Goal: Contribute content: Add original content to the website for others to see

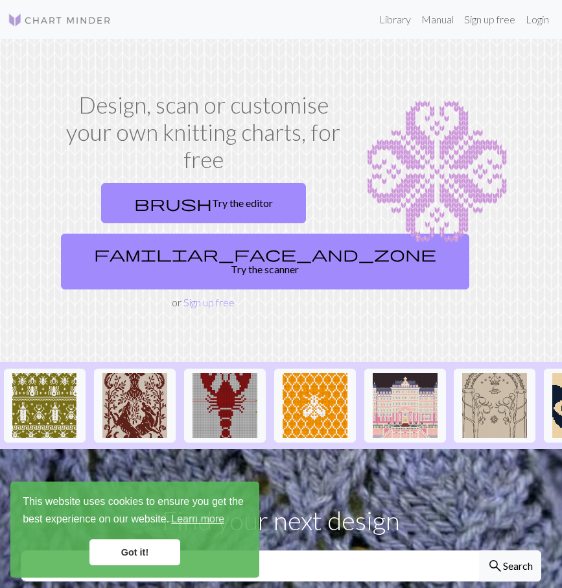
click at [147, 554] on link "Got it!" at bounding box center [134, 552] width 91 height 26
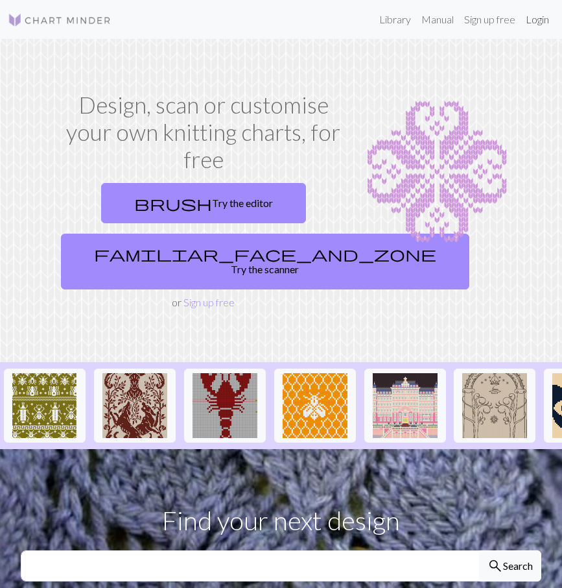
click at [536, 21] on link "Login" at bounding box center [538, 19] width 34 height 26
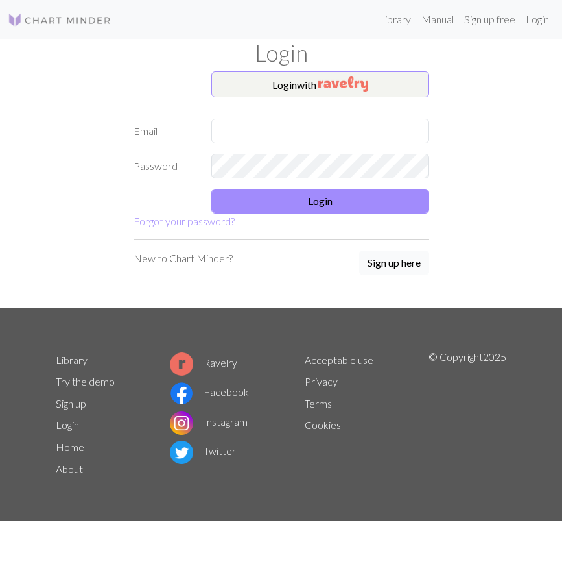
click at [384, 261] on div "Login with Email Password Login Forgot your password? New to Chart Minder? Sign…" at bounding box center [281, 189] width 311 height 236
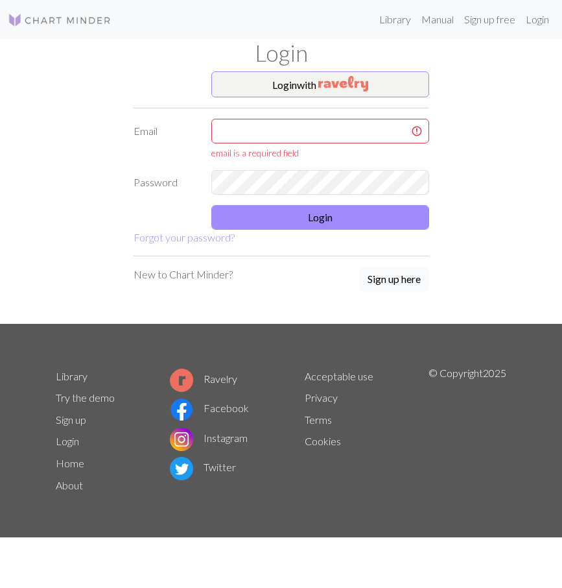
click at [391, 278] on button "Sign up here" at bounding box center [394, 279] width 70 height 25
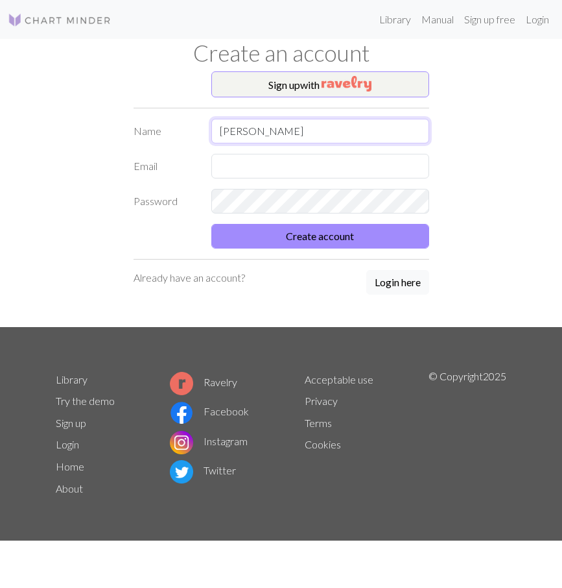
type input "[PERSON_NAME]"
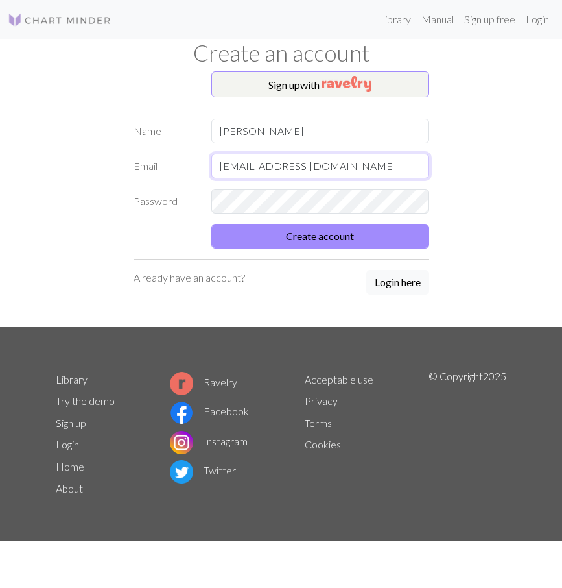
type input "[EMAIL_ADDRESS][DOMAIN_NAME]"
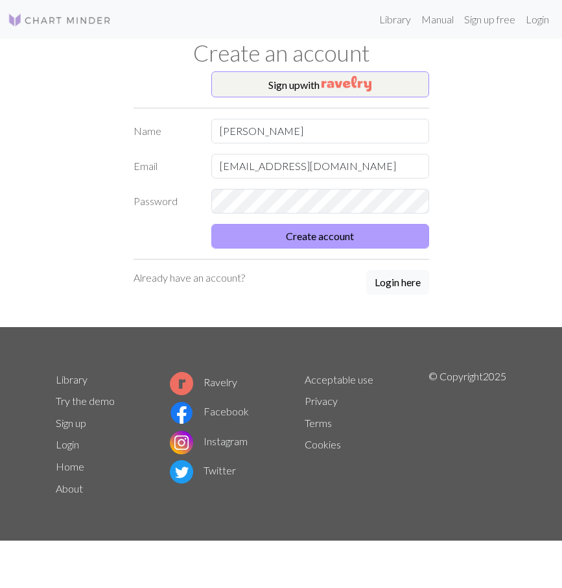
click at [390, 239] on button "Create account" at bounding box center [320, 236] width 218 height 25
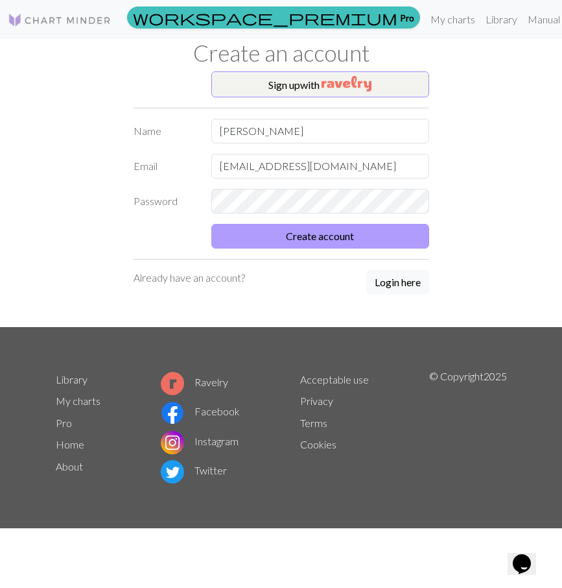
click at [390, 239] on button "Create account" at bounding box center [320, 236] width 218 height 25
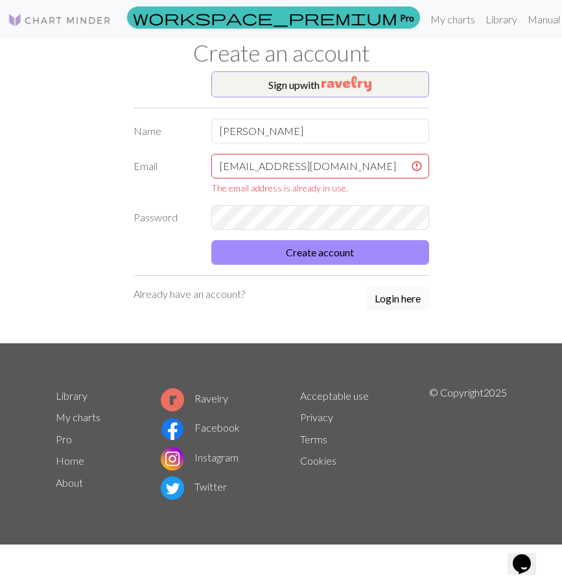
click at [398, 305] on button "Login here" at bounding box center [397, 298] width 63 height 25
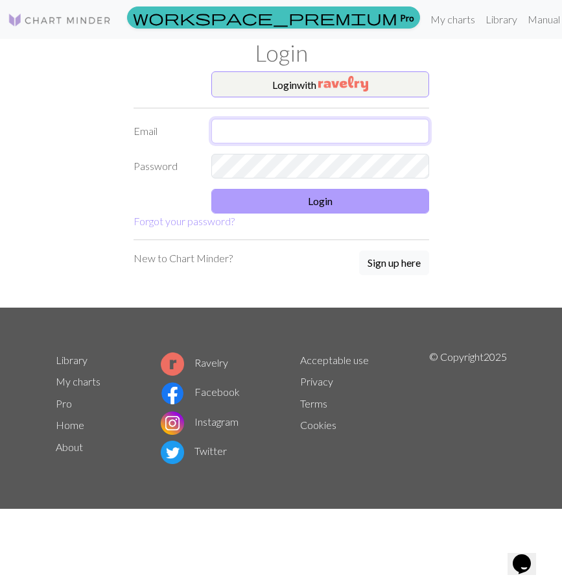
type input "[EMAIL_ADDRESS][DOMAIN_NAME]"
click at [330, 200] on button "Login" at bounding box center [320, 201] width 218 height 25
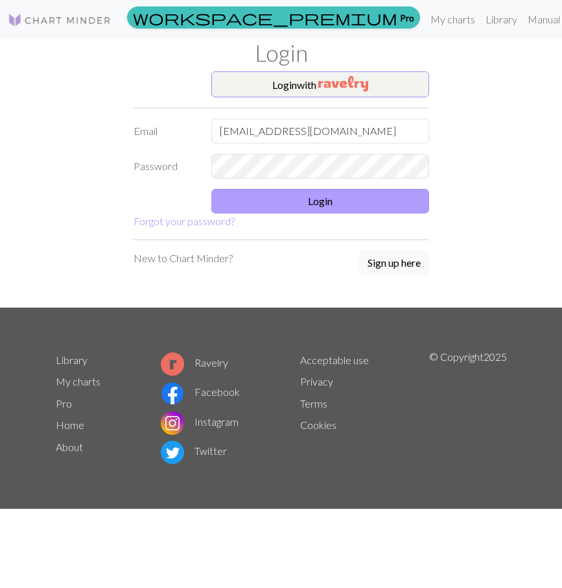
click at [330, 200] on button "Login" at bounding box center [320, 201] width 218 height 25
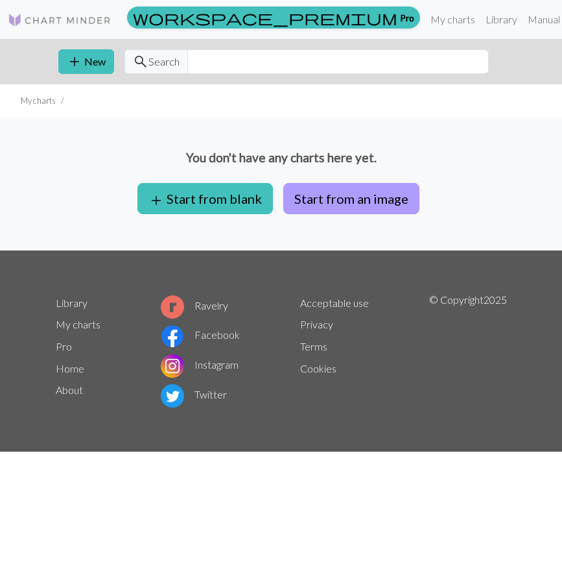
click at [315, 202] on button "Start from an image" at bounding box center [351, 198] width 136 height 31
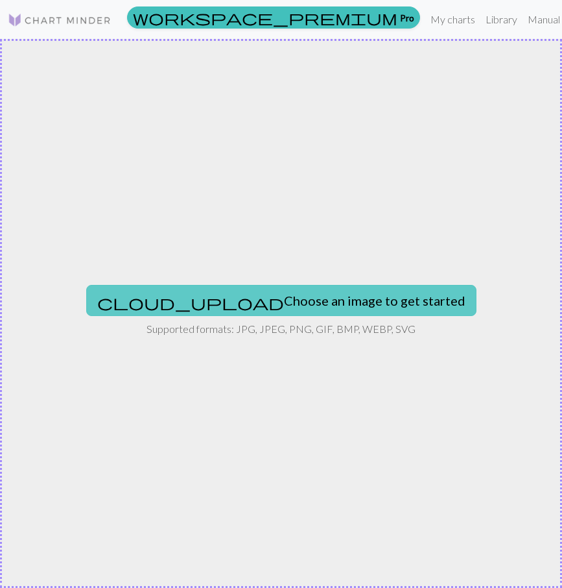
click at [289, 300] on button "cloud_upload Choose an image to get started" at bounding box center [281, 300] width 390 height 31
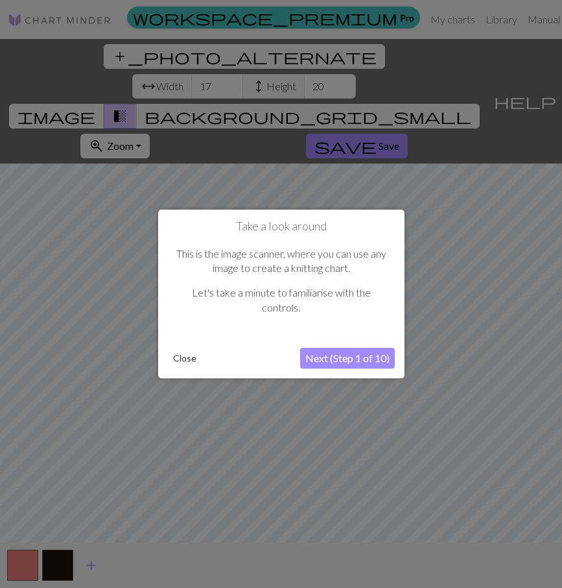
click at [363, 359] on button "Next (Step 1 of 10)" at bounding box center [347, 358] width 95 height 21
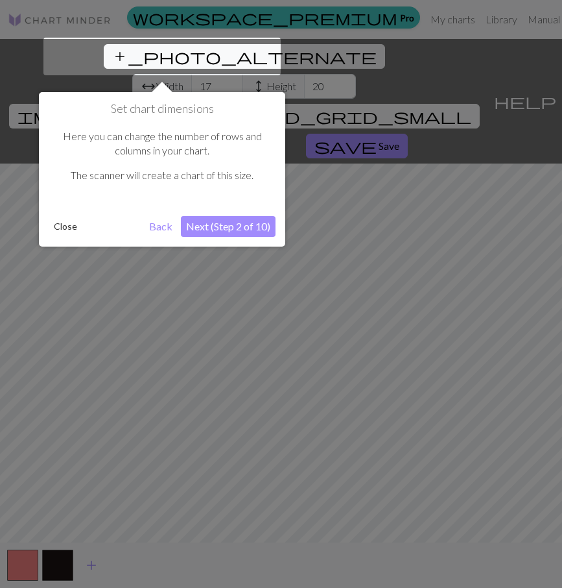
click at [129, 56] on div at bounding box center [161, 57] width 237 height 38
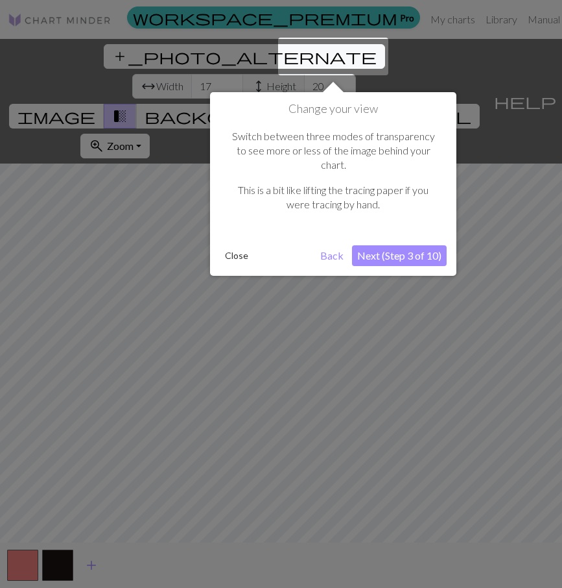
click at [142, 63] on div at bounding box center [281, 294] width 562 height 588
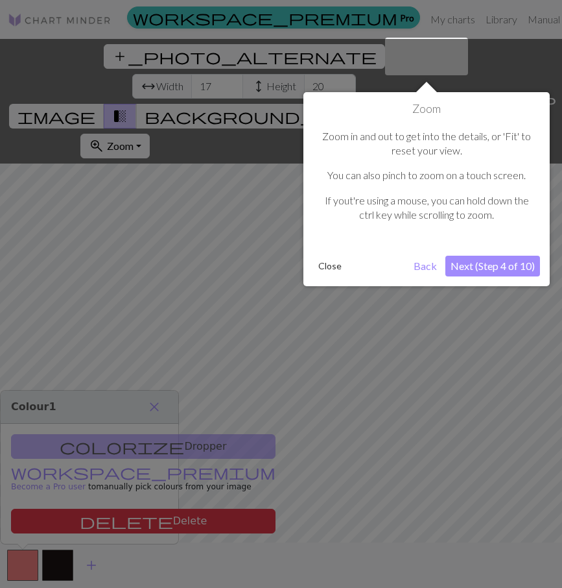
click at [142, 63] on div at bounding box center [281, 294] width 562 height 588
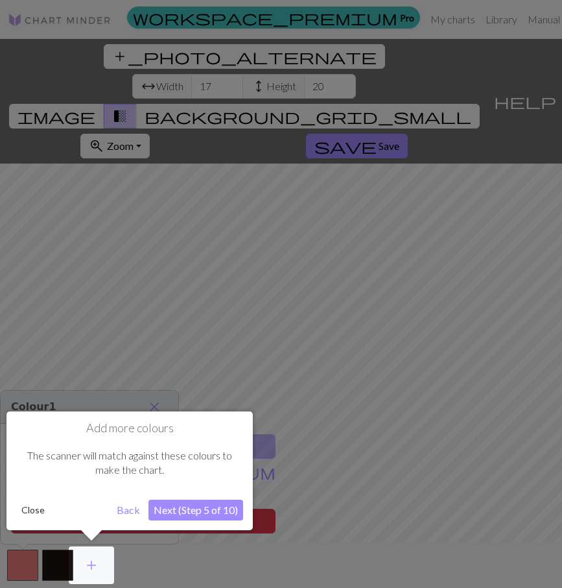
click at [142, 63] on div at bounding box center [281, 294] width 562 height 588
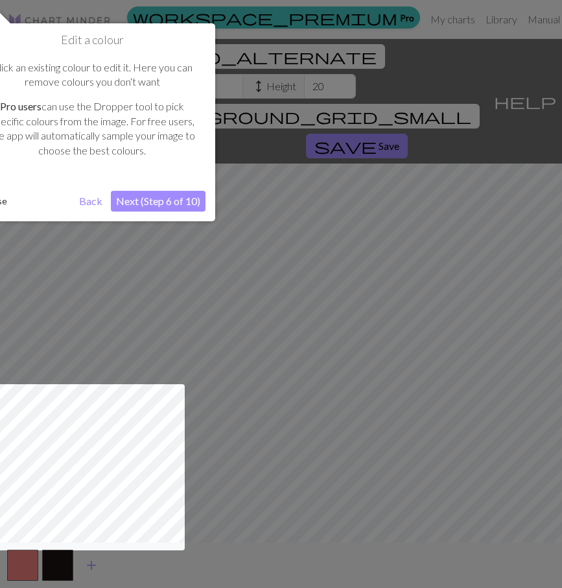
click at [142, 64] on p "Click an existing colour to edit it. Here you can remove colours you don‘t want" at bounding box center [92, 74] width 214 height 29
click at [142, 65] on p "Click an existing colour to edit it. Here you can remove colours you don‘t want" at bounding box center [92, 74] width 214 height 29
click at [164, 206] on button "Next (Step 6 of 10)" at bounding box center [158, 201] width 95 height 21
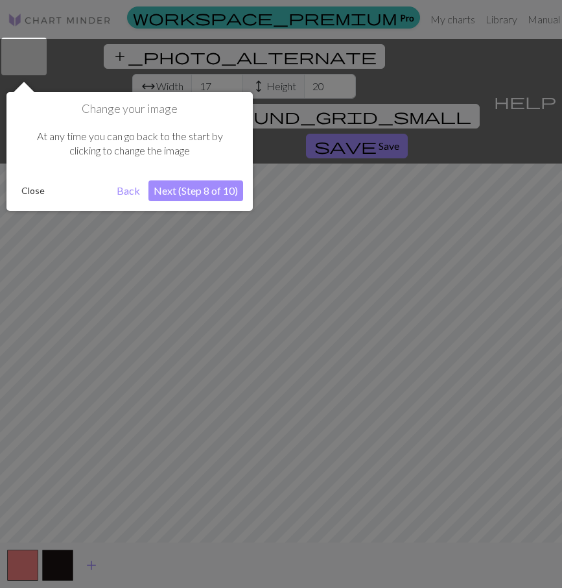
click at [178, 194] on button "Next (Step 8 of 10)" at bounding box center [196, 190] width 95 height 21
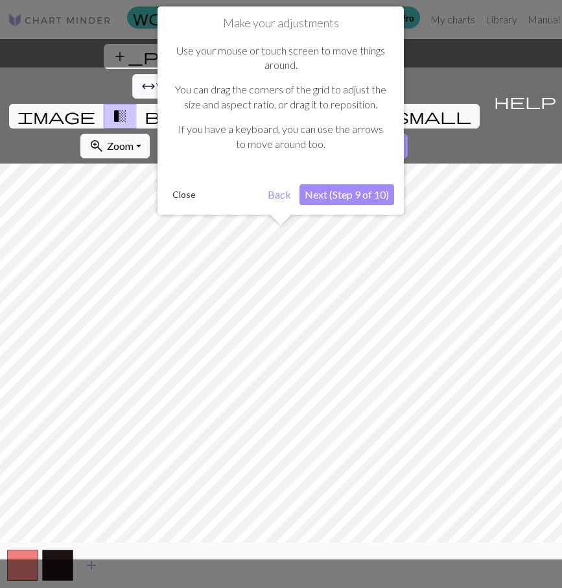
click at [365, 197] on button "Next (Step 9 of 10)" at bounding box center [347, 194] width 95 height 21
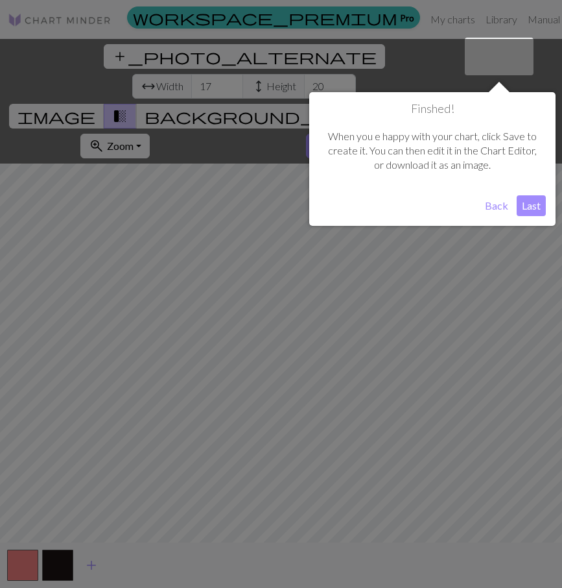
click at [532, 209] on button "Last" at bounding box center [531, 205] width 29 height 21
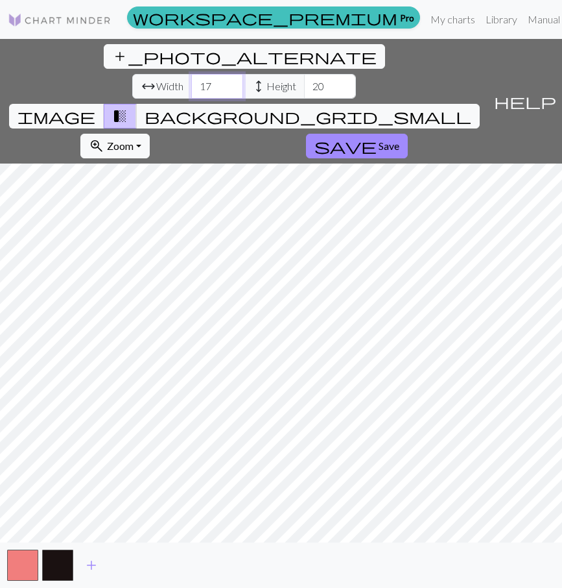
click at [191, 74] on input "17" at bounding box center [217, 86] width 52 height 25
type input "1"
type input "27"
click at [304, 74] on input "20" at bounding box center [330, 86] width 52 height 25
type input "2"
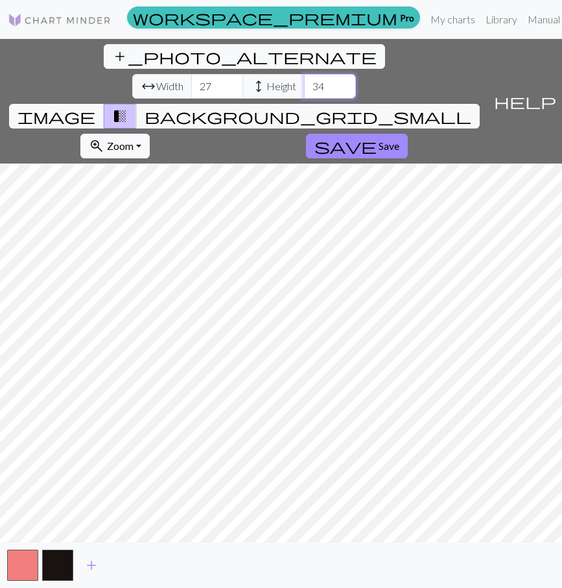
type input "34"
click at [104, 104] on button "image" at bounding box center [56, 116] width 95 height 25
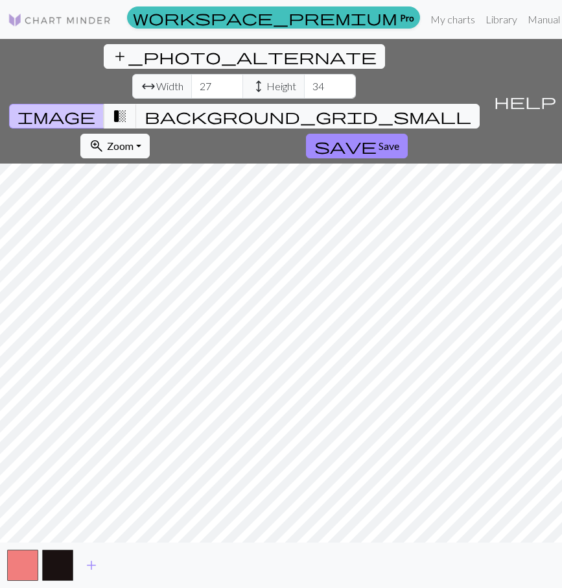
click at [95, 107] on span "image" at bounding box center [57, 116] width 78 height 18
click at [128, 107] on span "transition_fade" at bounding box center [120, 116] width 16 height 18
click at [359, 107] on span "background_grid_small" at bounding box center [308, 116] width 327 height 18
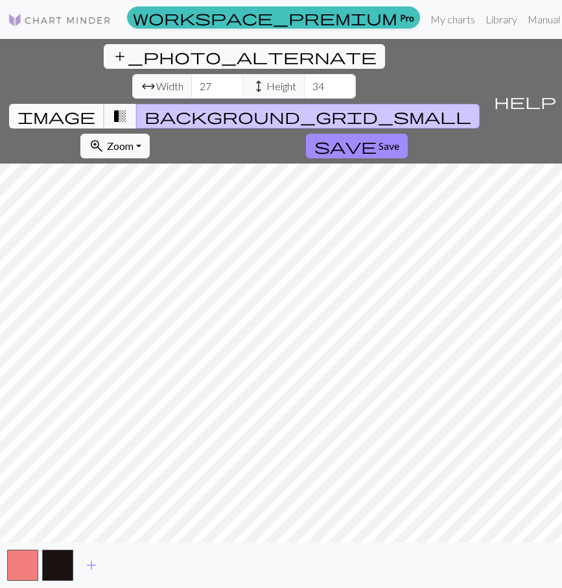
click at [95, 107] on span "image" at bounding box center [57, 116] width 78 height 18
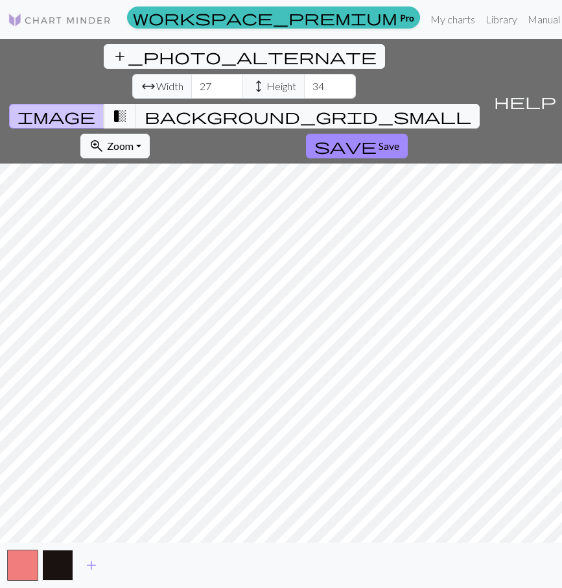
click at [49, 555] on button "button" at bounding box center [57, 564] width 31 height 31
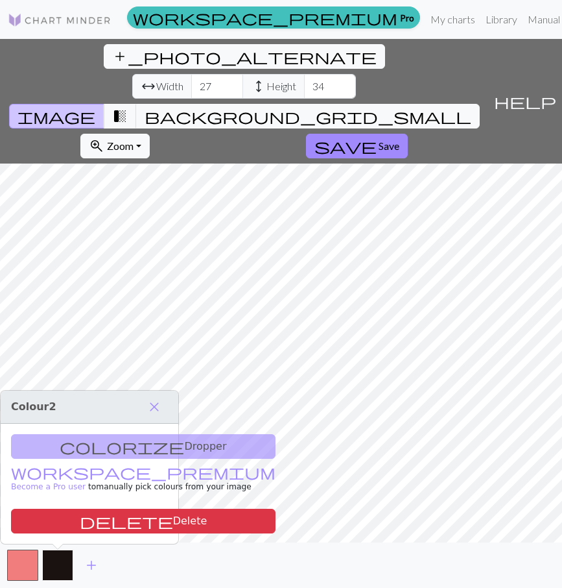
click at [66, 562] on button "button" at bounding box center [57, 564] width 31 height 31
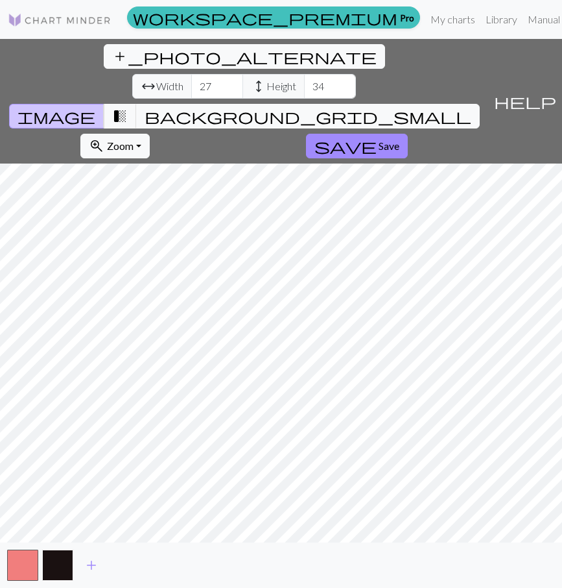
click at [53, 566] on button "button" at bounding box center [57, 564] width 31 height 31
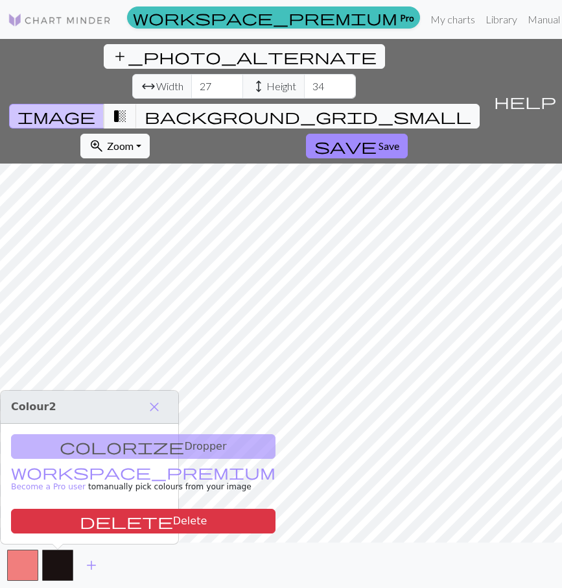
click at [99, 451] on div "colorize Dropper workspace_premium Become a Pro user to manually pick colours f…" at bounding box center [90, 483] width 178 height 120
click at [146, 442] on div "colorize Dropper workspace_premium Become a Pro user to manually pick colours f…" at bounding box center [90, 483] width 178 height 120
click at [274, 455] on body "This website uses cookies to ensure you get the best experience on our website.…" at bounding box center [281, 294] width 562 height 588
click at [128, 446] on div "colorize Dropper workspace_premium Become a Pro user to manually pick colours f…" at bounding box center [90, 483] width 178 height 120
click at [132, 441] on div "colorize Dropper workspace_premium Become a Pro user to manually pick colours f…" at bounding box center [90, 483] width 178 height 120
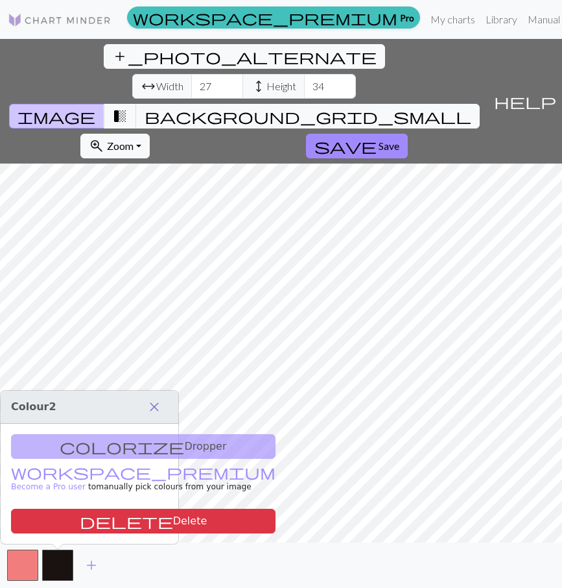
click at [159, 407] on span "close" at bounding box center [155, 407] width 16 height 18
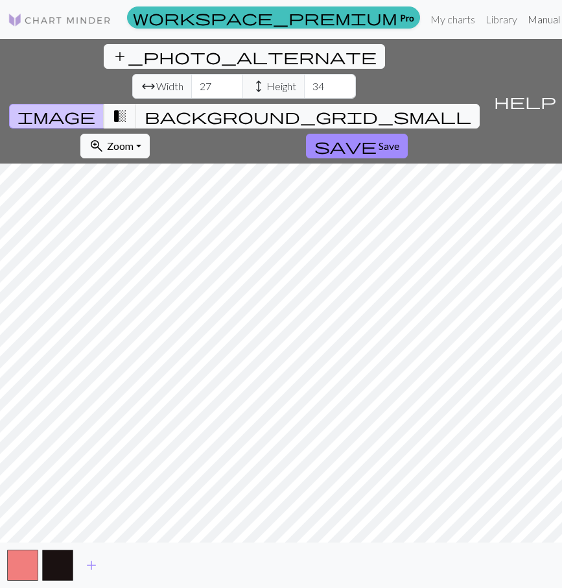
click at [523, 14] on link "Manual" at bounding box center [544, 19] width 43 height 26
click at [523, 21] on link "Manual" at bounding box center [544, 19] width 43 height 26
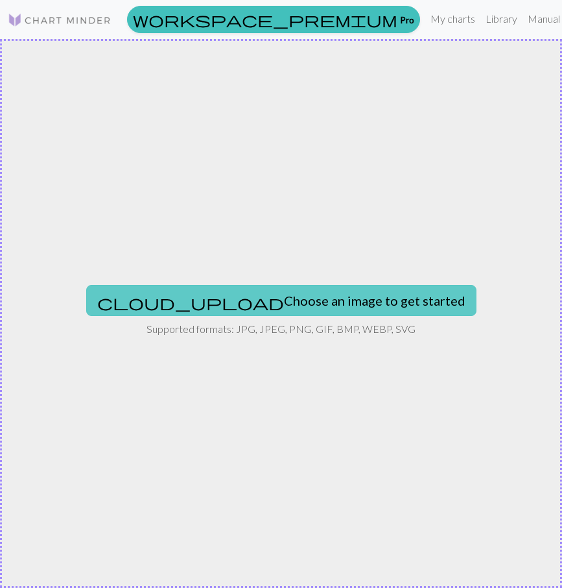
click at [260, 306] on button "cloud_upload Choose an image to get started" at bounding box center [281, 300] width 390 height 31
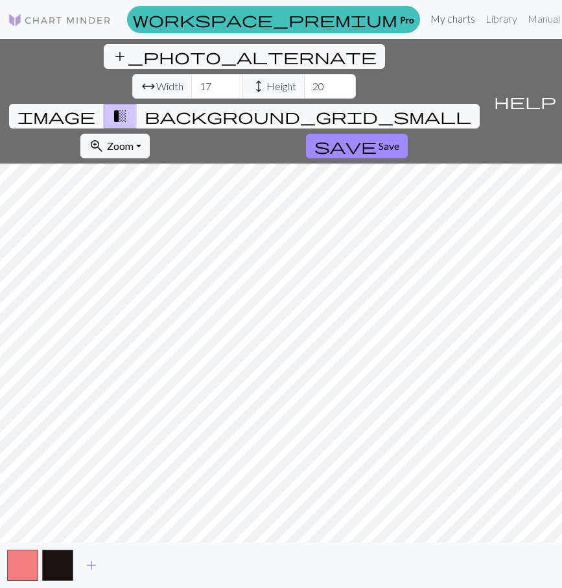
click at [425, 15] on link "My charts" at bounding box center [452, 19] width 55 height 26
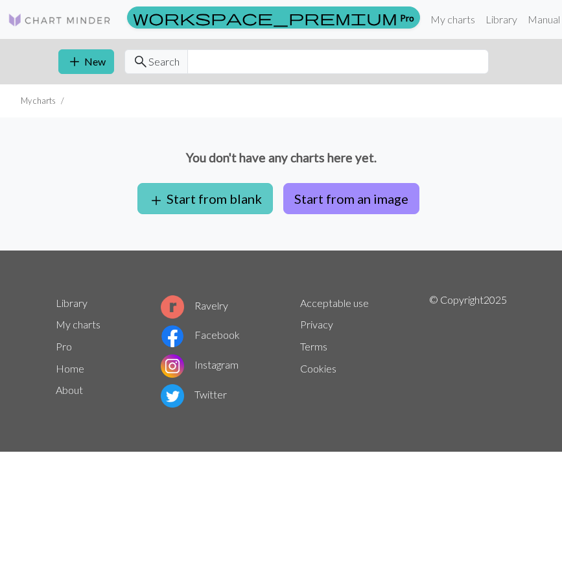
click at [248, 198] on button "add Start from blank" at bounding box center [205, 198] width 136 height 31
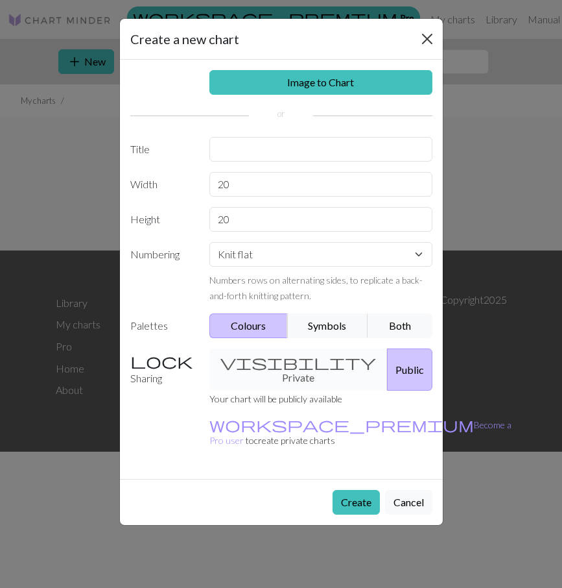
click at [431, 32] on button "Close" at bounding box center [427, 39] width 21 height 21
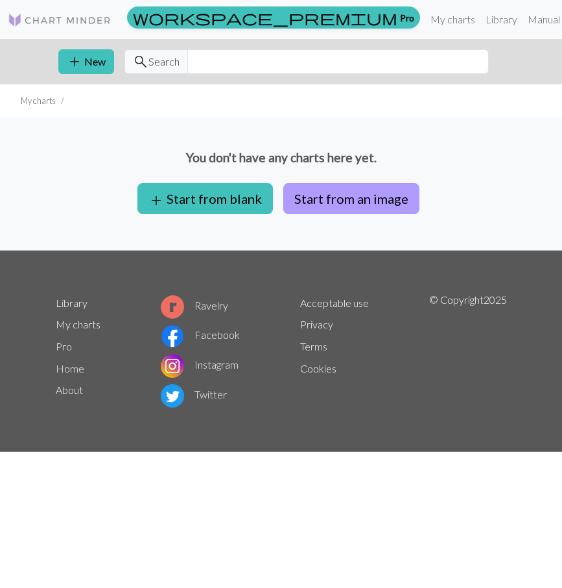
click at [350, 195] on button "Start from an image" at bounding box center [351, 198] width 136 height 31
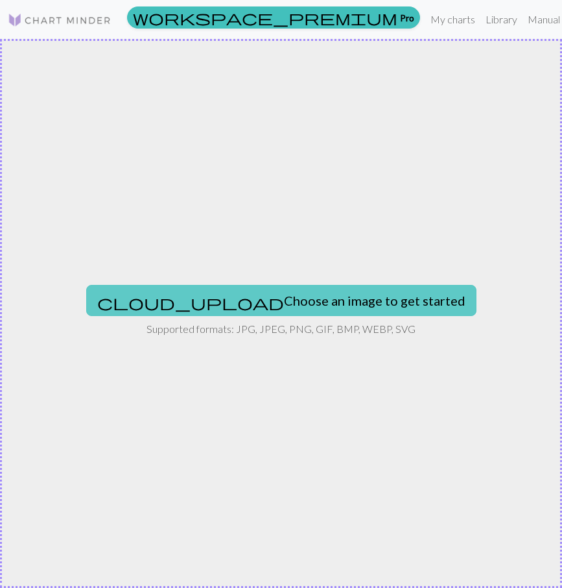
click at [293, 292] on button "cloud_upload Choose an image to get started" at bounding box center [281, 300] width 390 height 31
type input "C:\fakepath\ .jpg"
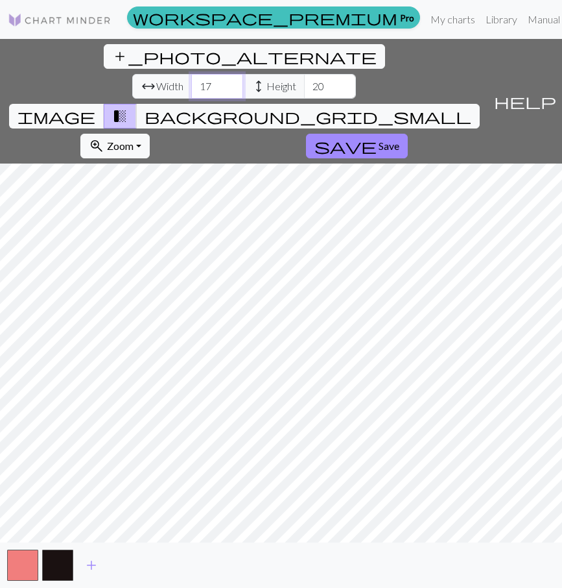
click at [191, 74] on input "17" at bounding box center [217, 86] width 52 height 25
type input "1"
type input "27"
click at [304, 74] on input "20" at bounding box center [330, 86] width 52 height 25
type input "2"
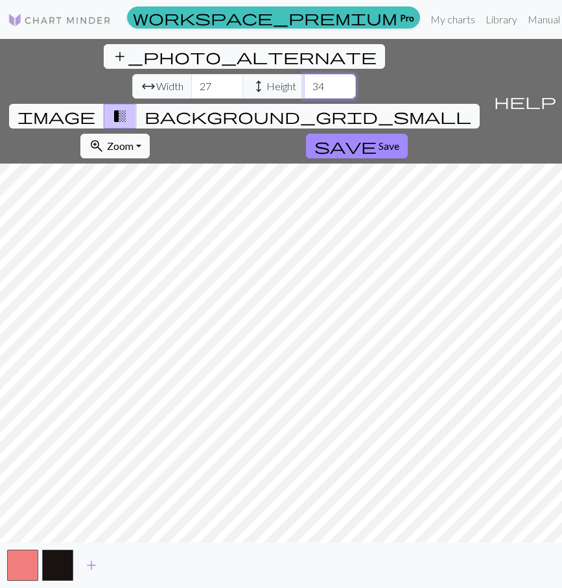
type input "34"
